Goal: Task Accomplishment & Management: Manage account settings

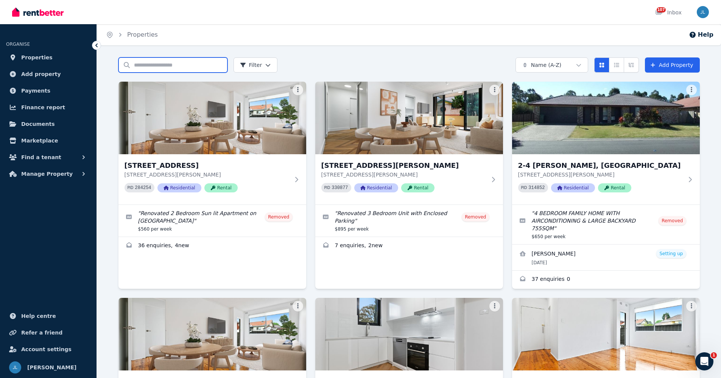
click at [199, 68] on input "Search properties" at bounding box center [172, 65] width 109 height 15
click at [206, 67] on input "Search properties" at bounding box center [172, 65] width 109 height 15
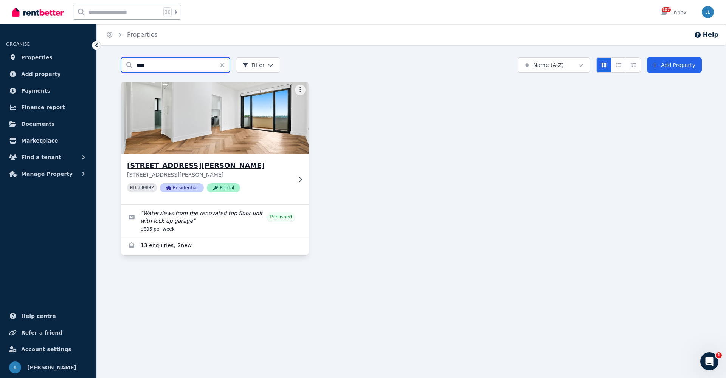
type input "****"
click at [297, 179] on icon at bounding box center [301, 180] width 8 height 6
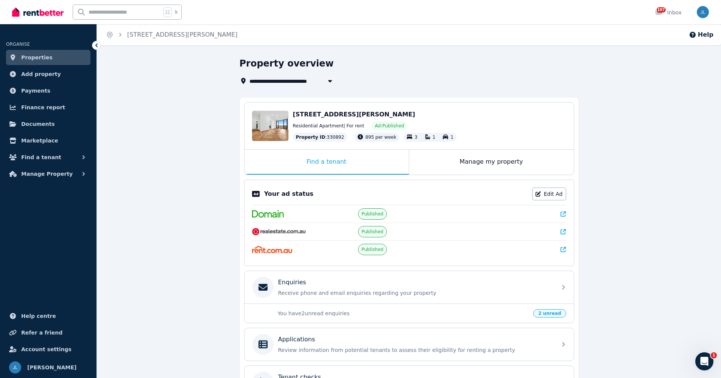
scroll to position [92, 0]
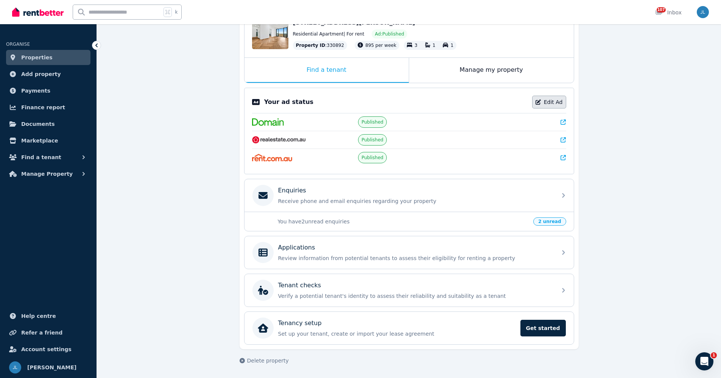
click at [540, 106] on link "Edit Ad" at bounding box center [549, 102] width 34 height 13
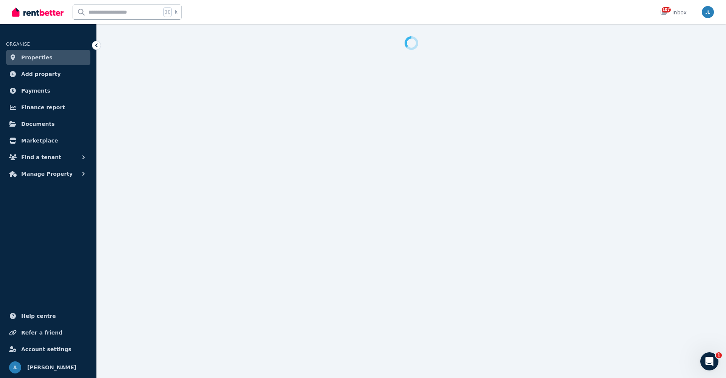
select select "***"
select select "**********"
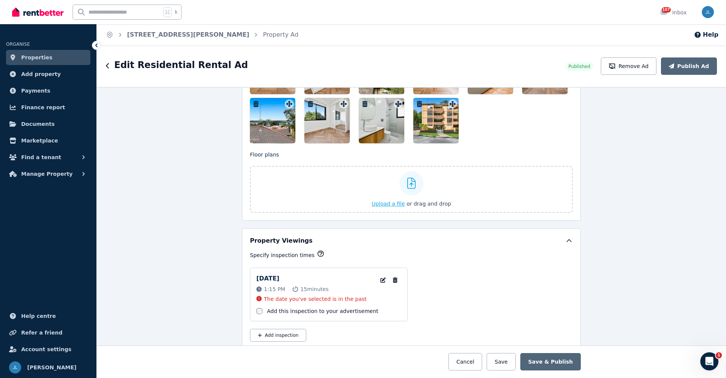
scroll to position [834, 0]
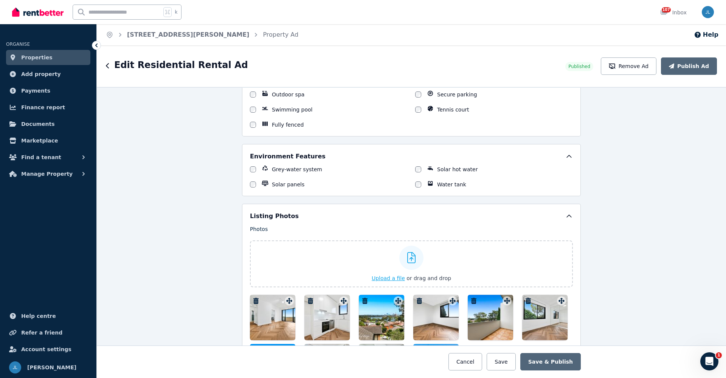
click at [408, 261] on icon at bounding box center [412, 257] width 9 height 11
click at [0, 0] on input "Upload a file or drag and drop" at bounding box center [0, 0] width 0 height 0
click at [389, 278] on span "Upload a file" at bounding box center [388, 278] width 33 height 6
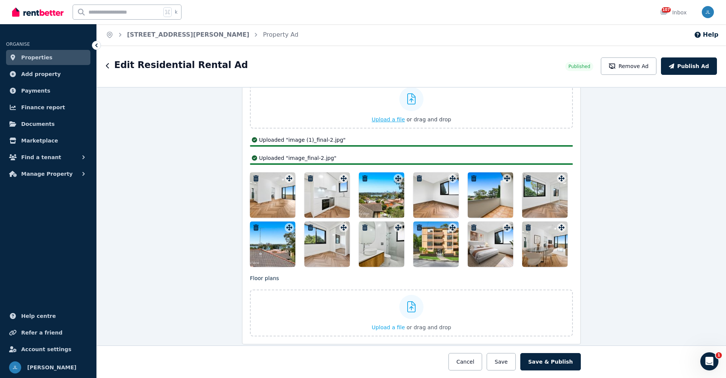
scroll to position [940, 0]
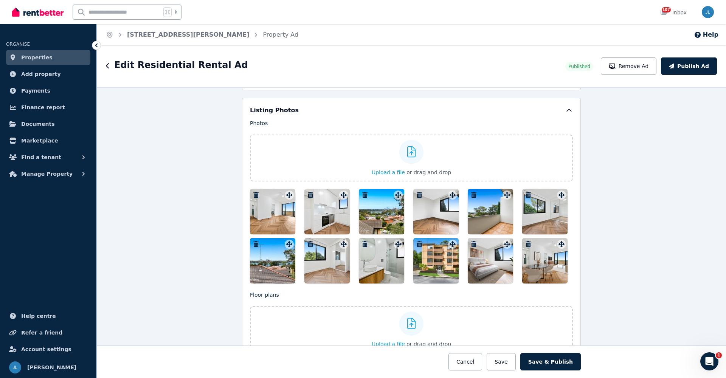
drag, startPoint x: 547, startPoint y: 266, endPoint x: 294, endPoint y: 231, distance: 255.6
click at [299, 240] on div at bounding box center [411, 236] width 323 height 95
drag, startPoint x: 280, startPoint y: 217, endPoint x: 341, endPoint y: 229, distance: 62.0
click at [341, 229] on div at bounding box center [411, 236] width 323 height 95
click at [331, 168] on label "Upload a file or drag and drop" at bounding box center [411, 158] width 323 height 47
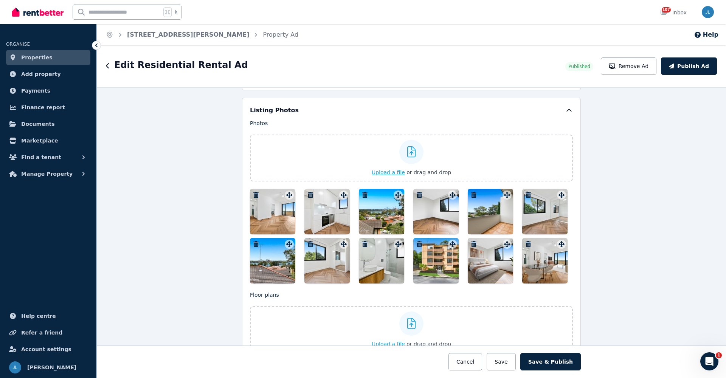
click at [0, 0] on input "Upload a file or drag and drop" at bounding box center [0, 0] width 0 height 0
drag, startPoint x: 541, startPoint y: 260, endPoint x: 559, endPoint y: 243, distance: 24.1
click at [523, 265] on div at bounding box center [545, 260] width 45 height 45
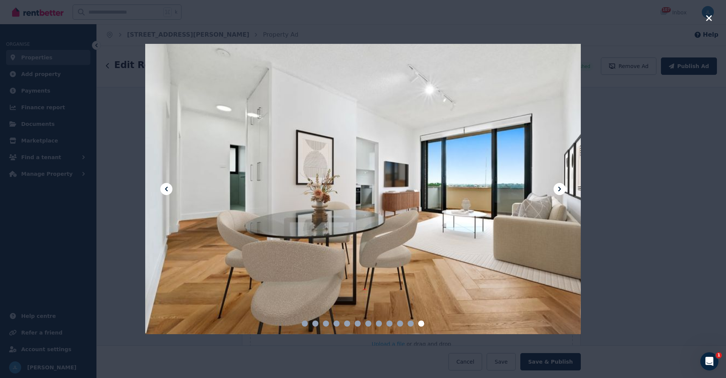
click at [468, 150] on div at bounding box center [363, 189] width 436 height 291
click at [710, 16] on icon "button" at bounding box center [709, 18] width 7 height 9
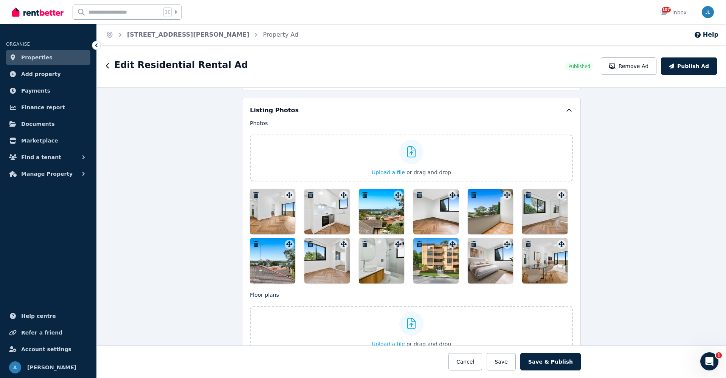
drag, startPoint x: 544, startPoint y: 264, endPoint x: 270, endPoint y: 235, distance: 275.2
click at [270, 235] on div at bounding box center [411, 236] width 323 height 95
drag, startPoint x: 264, startPoint y: 204, endPoint x: 332, endPoint y: 227, distance: 71.9
click at [332, 227] on div at bounding box center [411, 236] width 323 height 95
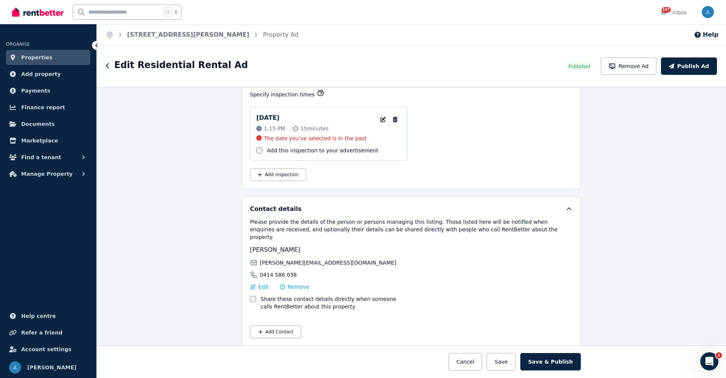
scroll to position [982, 0]
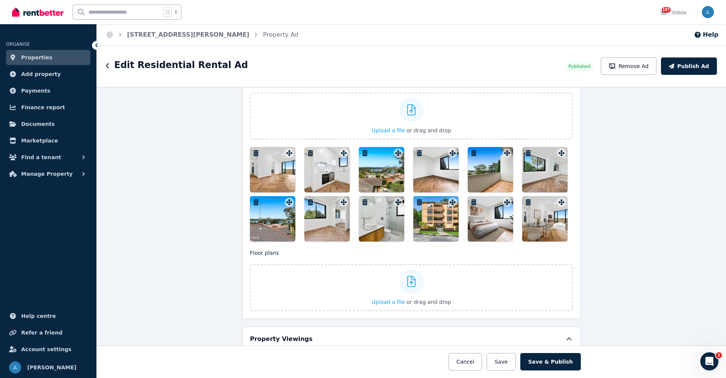
drag, startPoint x: 551, startPoint y: 224, endPoint x: 527, endPoint y: 228, distance: 23.8
click at [527, 228] on div at bounding box center [545, 218] width 45 height 45
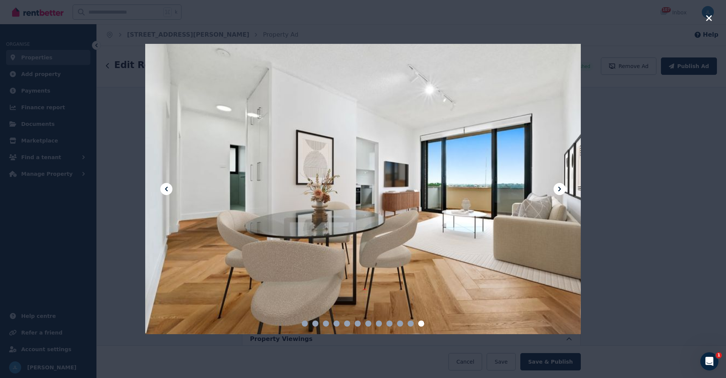
click at [709, 19] on icon "button" at bounding box center [709, 18] width 6 height 6
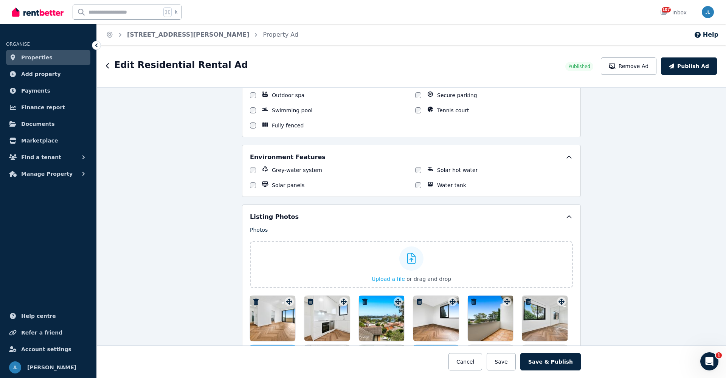
scroll to position [921, 0]
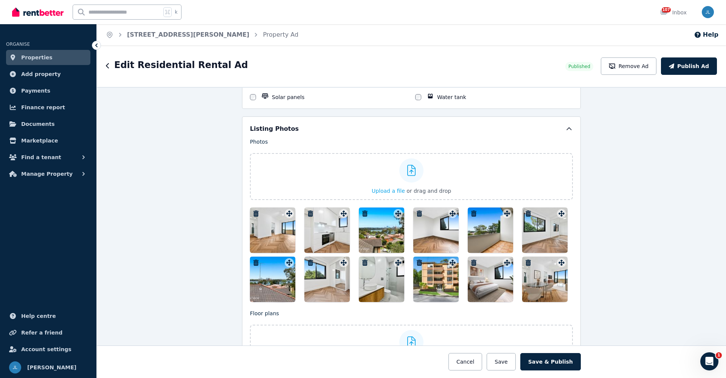
click at [262, 227] on div at bounding box center [272, 230] width 45 height 45
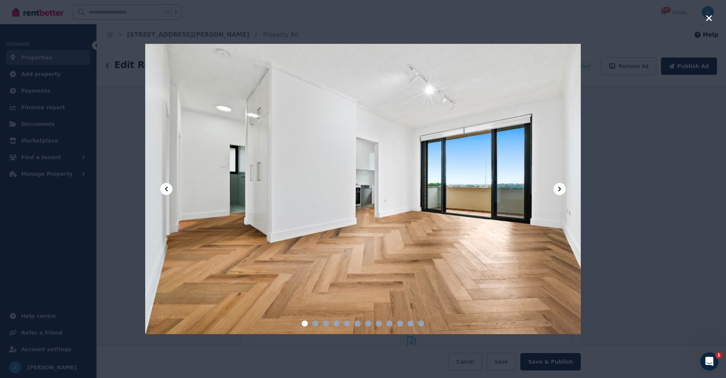
click at [710, 18] on icon "button" at bounding box center [709, 18] width 6 height 6
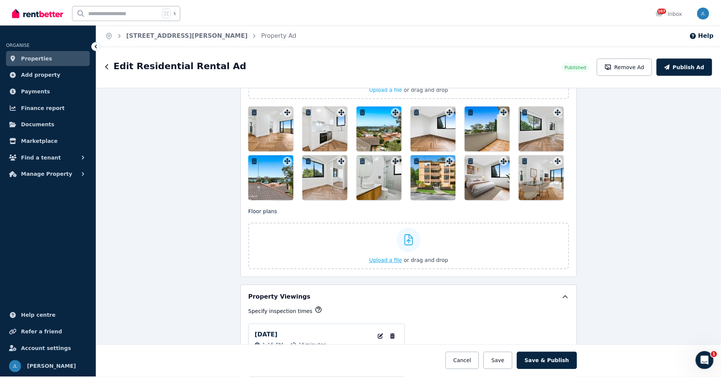
scroll to position [955, 0]
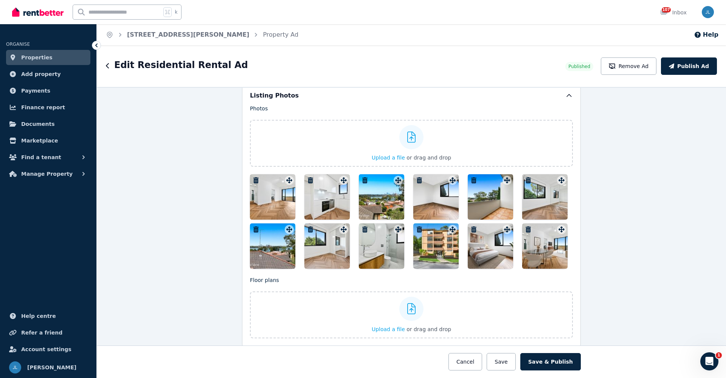
drag, startPoint x: 547, startPoint y: 243, endPoint x: 507, endPoint y: 252, distance: 40.6
click at [507, 252] on div at bounding box center [411, 221] width 323 height 95
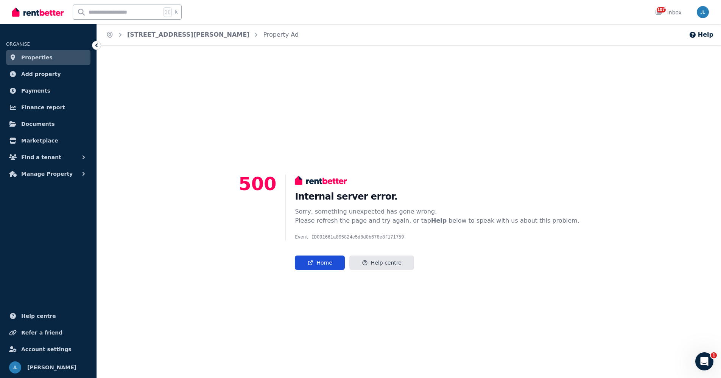
click at [341, 266] on link "Home" at bounding box center [320, 263] width 50 height 14
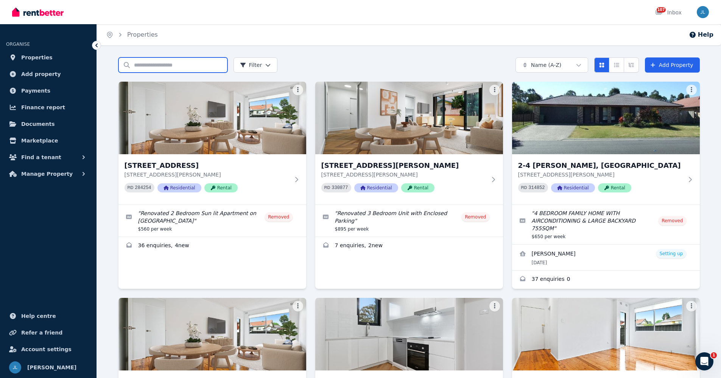
click at [189, 67] on input "Search properties" at bounding box center [172, 65] width 109 height 15
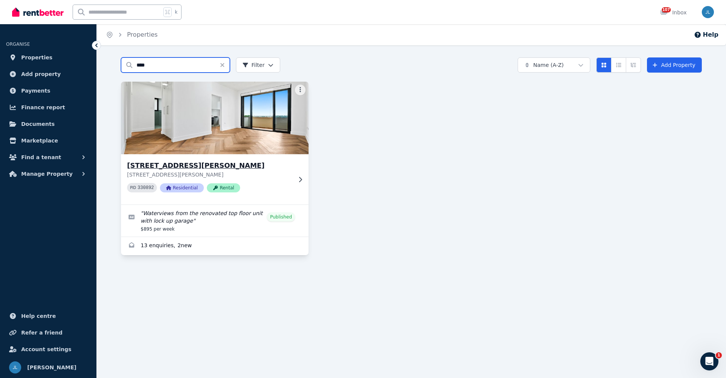
type input "****"
click at [169, 171] on h3 "[STREET_ADDRESS][PERSON_NAME]" at bounding box center [209, 165] width 165 height 11
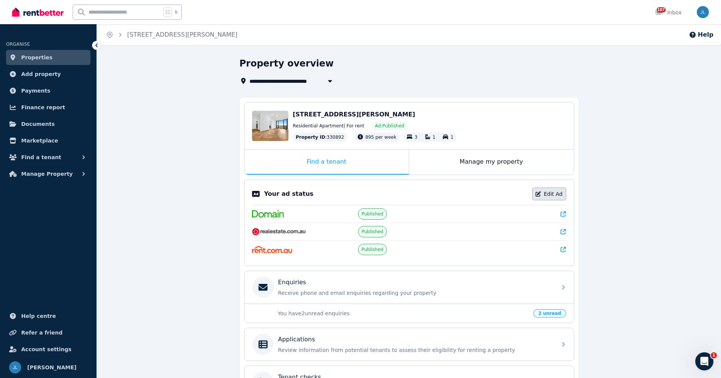
click at [548, 193] on link "Edit Ad" at bounding box center [549, 194] width 34 height 13
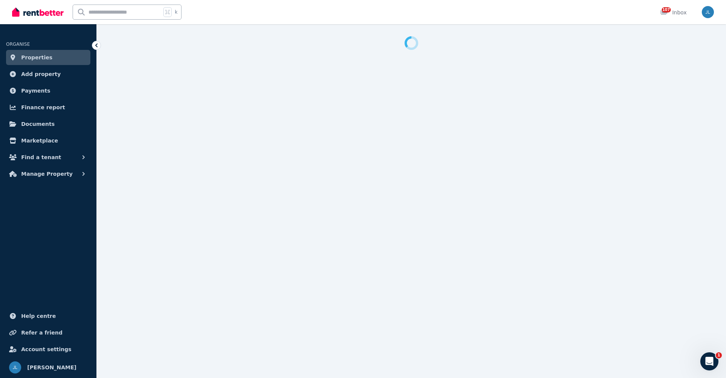
select select "***"
select select "**********"
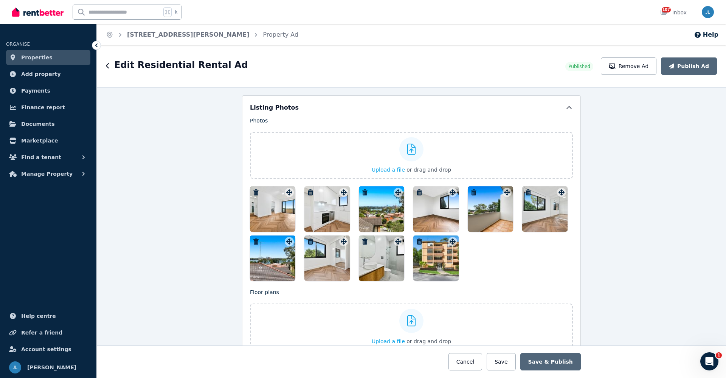
scroll to position [941, 0]
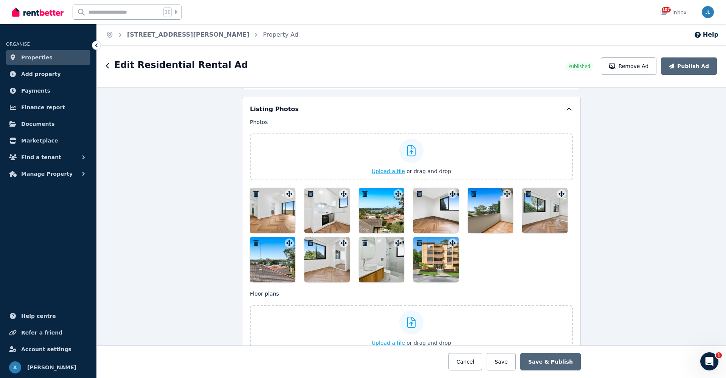
click at [410, 151] on icon at bounding box center [412, 150] width 9 height 11
click at [0, 0] on input "Upload a file or drag and drop" at bounding box center [0, 0] width 0 height 0
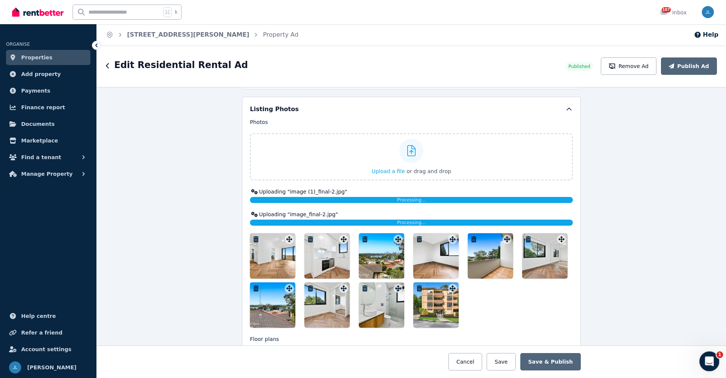
click at [712, 359] on icon "Open Intercom Messenger" at bounding box center [709, 361] width 12 height 12
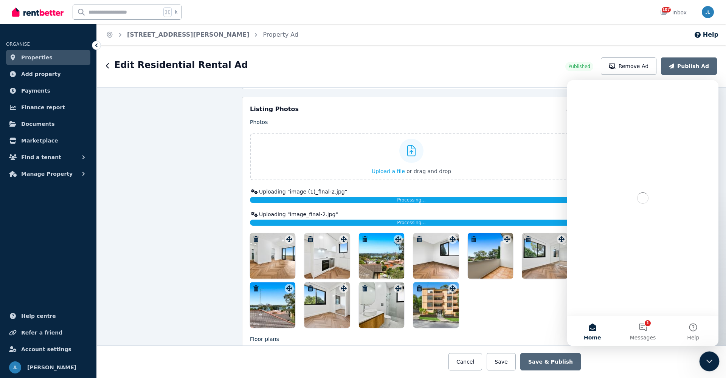
scroll to position [0, 0]
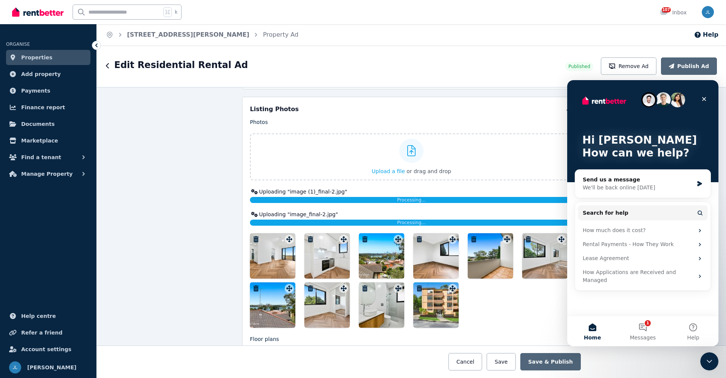
click at [531, 320] on div at bounding box center [411, 280] width 323 height 95
click at [709, 99] on div "Close" at bounding box center [705, 99] width 14 height 14
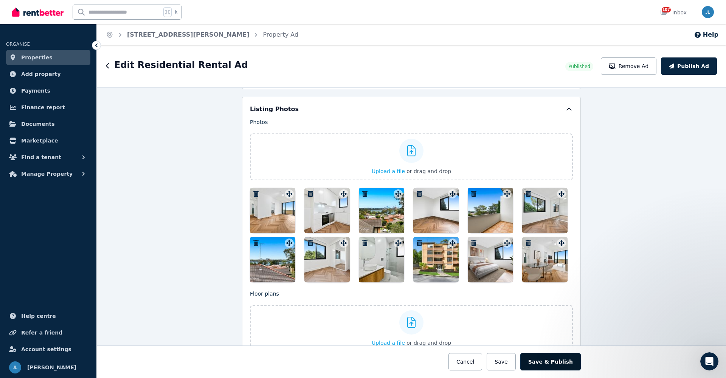
click at [549, 365] on button "Save & Publish" at bounding box center [551, 361] width 61 height 17
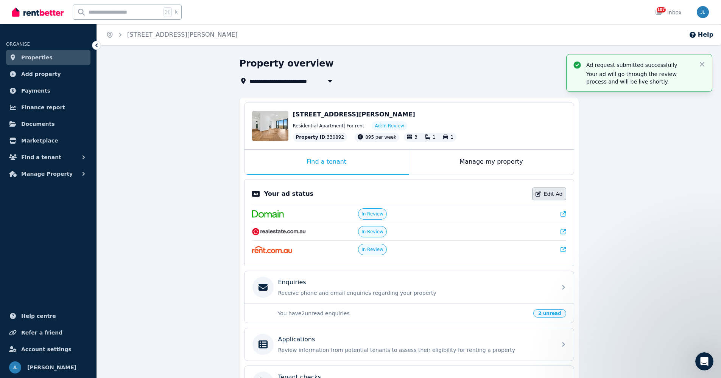
click at [543, 196] on link "Edit Ad" at bounding box center [549, 194] width 34 height 13
select select "***"
select select "**********"
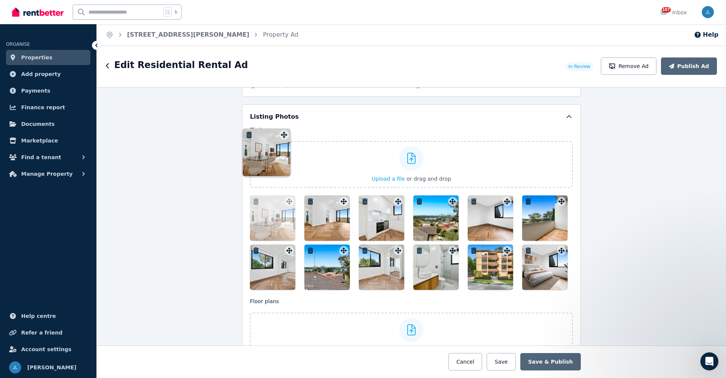
scroll to position [925, 0]
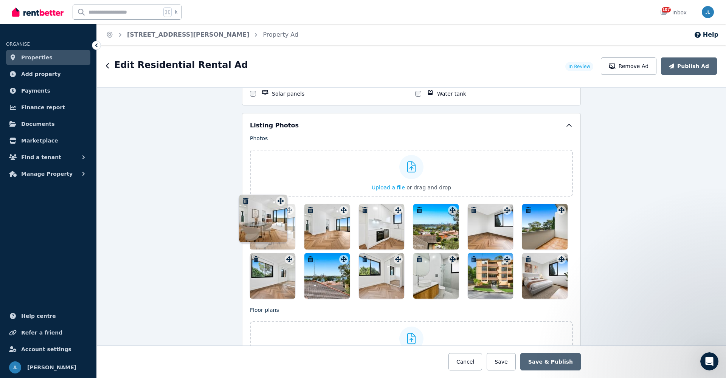
drag, startPoint x: 560, startPoint y: 182, endPoint x: 281, endPoint y: 198, distance: 279.7
click at [281, 198] on div "Photos Upload a file or drag and drop To pick up a draggable item, press the sp…" at bounding box center [411, 217] width 323 height 164
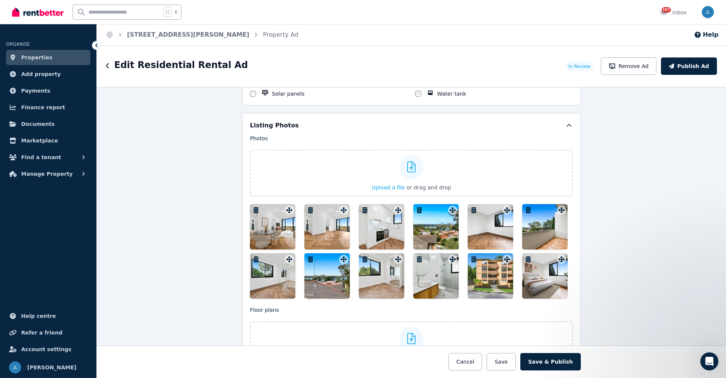
drag, startPoint x: 560, startPoint y: 252, endPoint x: 474, endPoint y: 240, distance: 86.5
click at [474, 240] on div at bounding box center [411, 251] width 323 height 95
click at [560, 252] on div at bounding box center [411, 251] width 323 height 95
drag, startPoint x: 560, startPoint y: 253, endPoint x: 507, endPoint y: 247, distance: 53.7
click at [507, 247] on div at bounding box center [411, 251] width 323 height 95
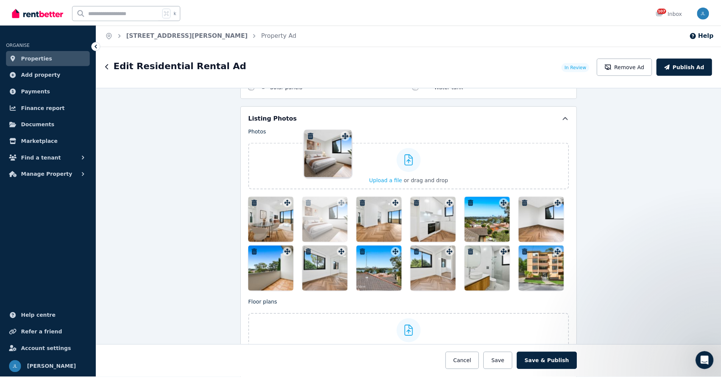
scroll to position [932, 0]
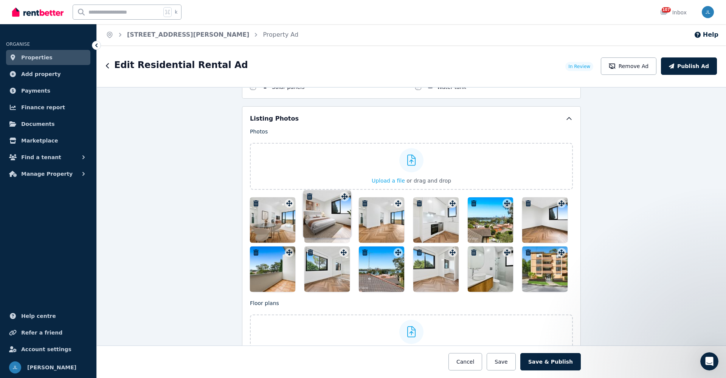
drag, startPoint x: 560, startPoint y: 173, endPoint x: 345, endPoint y: 192, distance: 216.2
click at [345, 192] on div "Photos Upload a file or drag and drop To pick up a draggable item, press the sp…" at bounding box center [411, 210] width 323 height 164
drag, startPoint x: 505, startPoint y: 198, endPoint x: 431, endPoint y: 198, distance: 73.8
click at [431, 198] on div at bounding box center [411, 245] width 323 height 95
click at [503, 198] on div at bounding box center [490, 220] width 45 height 45
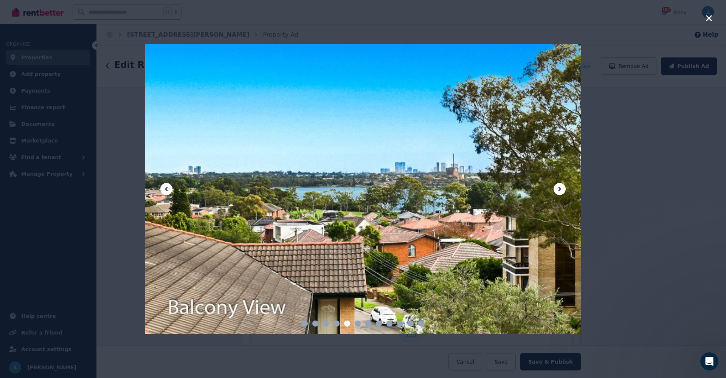
click at [710, 18] on icon "button" at bounding box center [709, 18] width 6 height 6
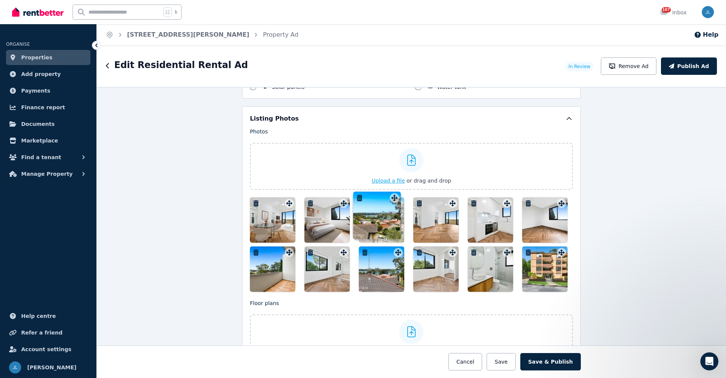
drag, startPoint x: 504, startPoint y: 199, endPoint x: 393, endPoint y: 187, distance: 111.5
click at [393, 187] on div "Photos Upload a file or drag and drop To pick up a draggable item, press the sp…" at bounding box center [411, 210] width 323 height 164
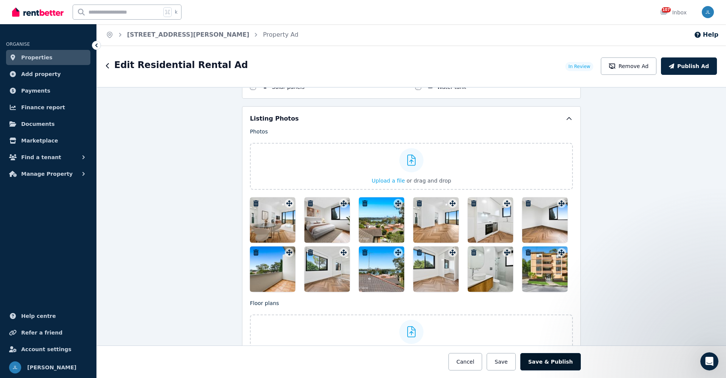
click at [561, 366] on button "Save & Publish" at bounding box center [551, 361] width 61 height 17
